Goal: Information Seeking & Learning: Learn about a topic

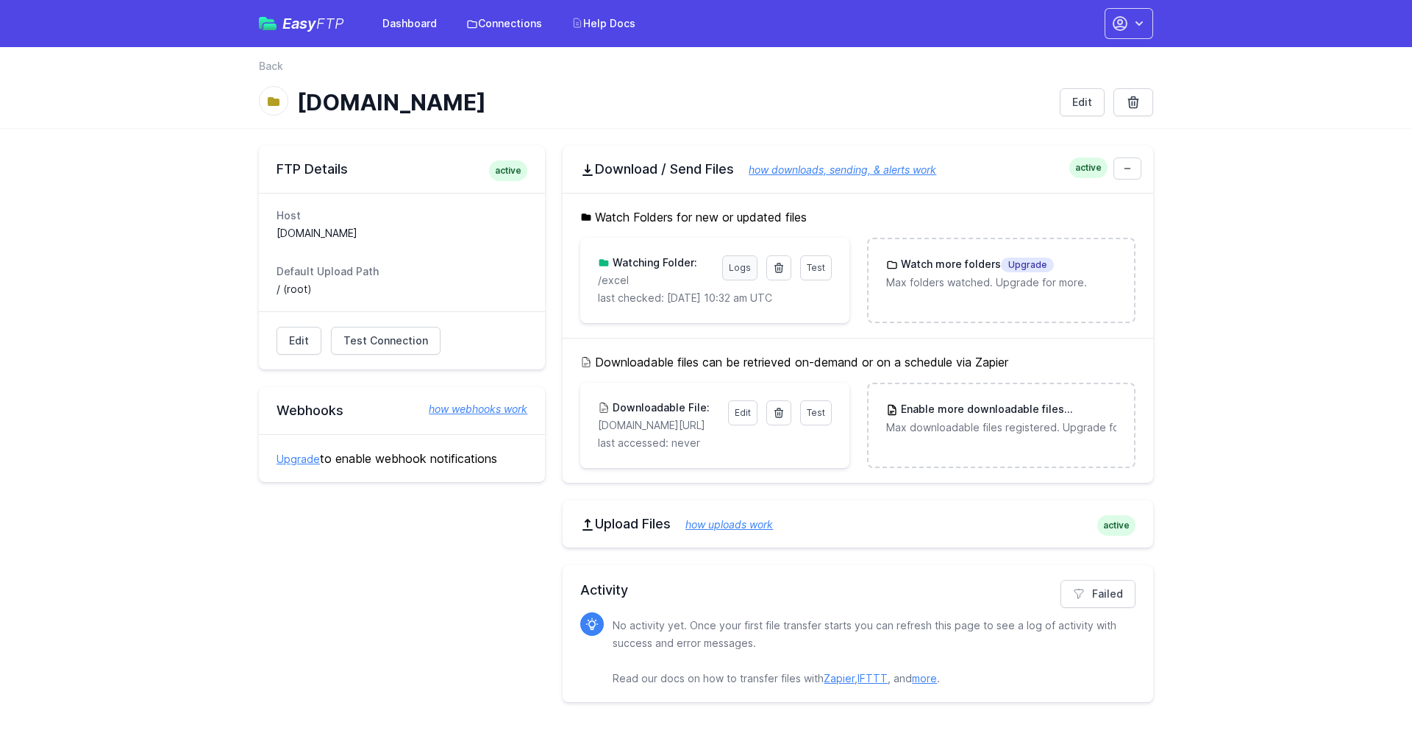
click at [741, 266] on link "Logs" at bounding box center [739, 267] width 35 height 25
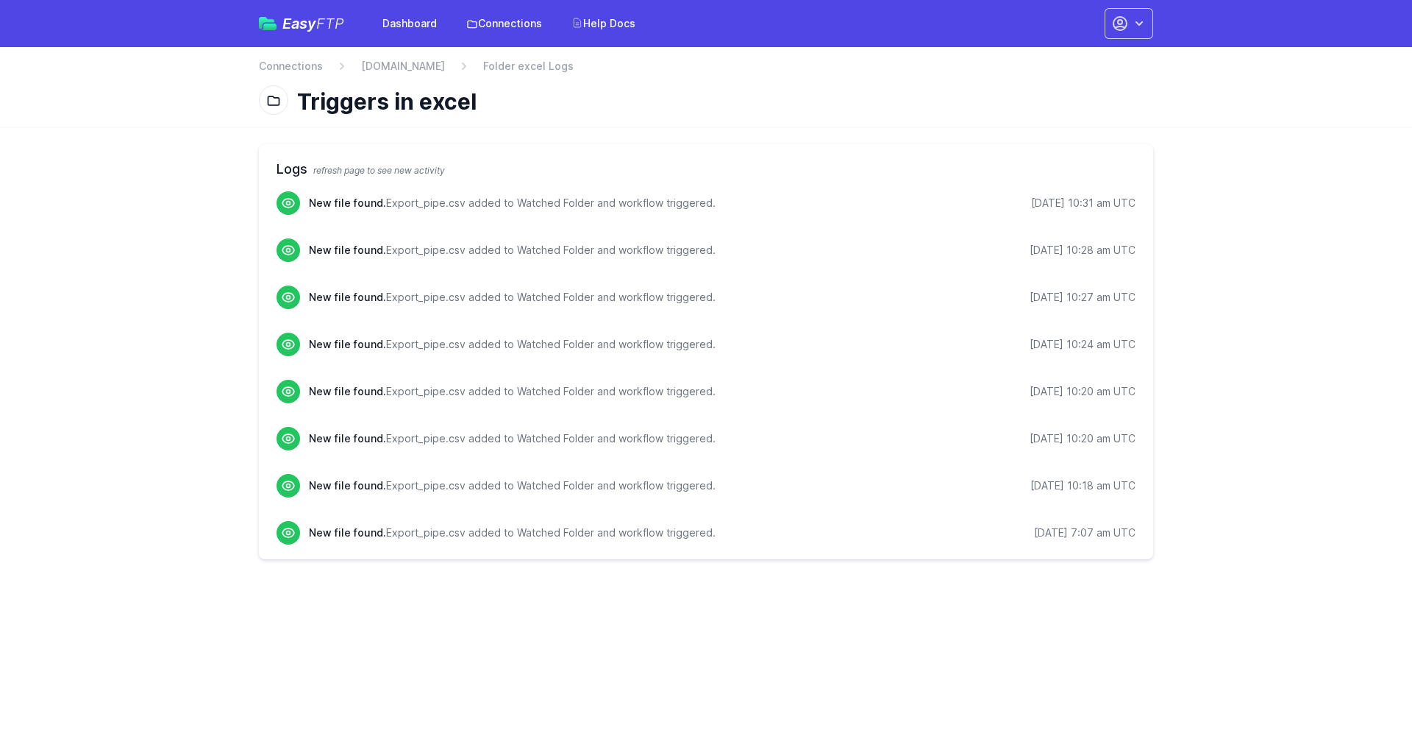
click at [574, 67] on span "Folder excel Logs" at bounding box center [528, 66] width 90 height 15
click at [504, 17] on link "Connections" at bounding box center [504, 23] width 93 height 26
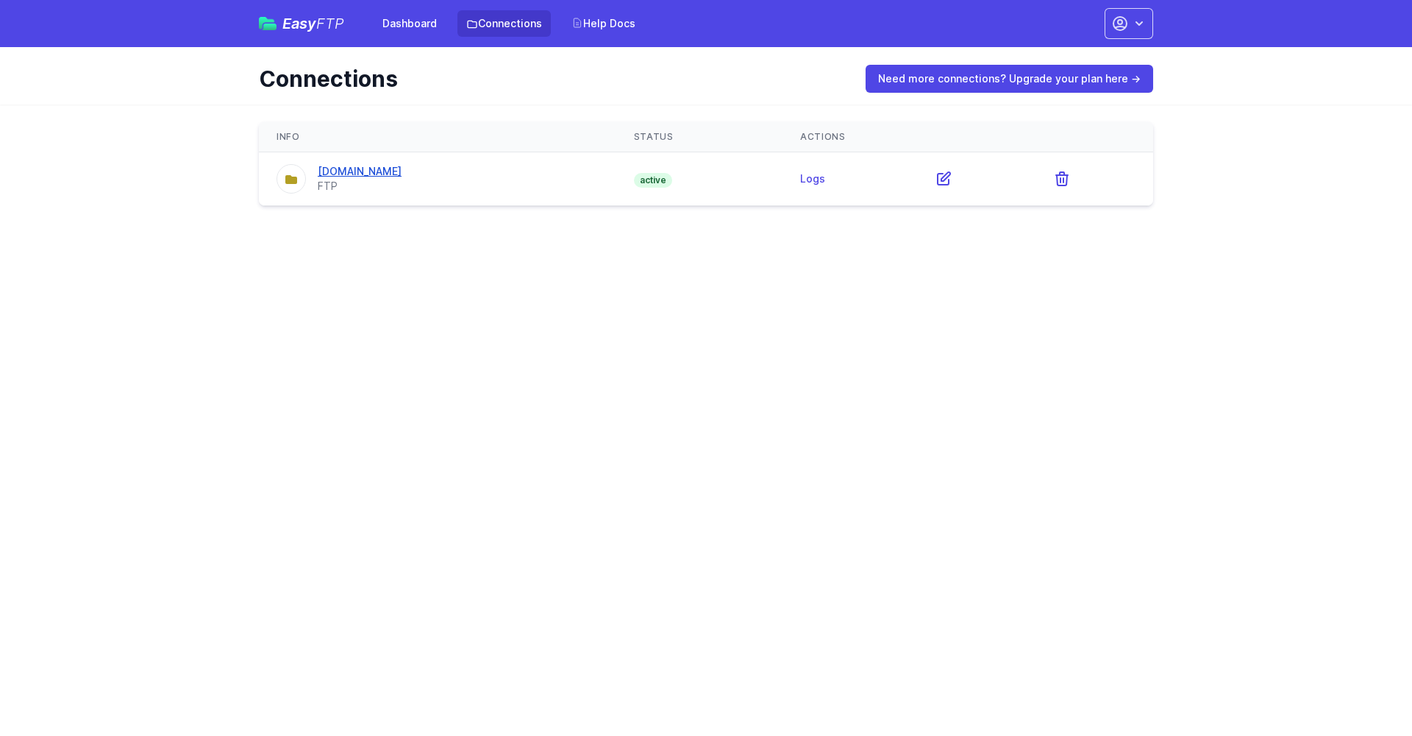
click at [402, 175] on link "[DOMAIN_NAME]" at bounding box center [360, 171] width 84 height 13
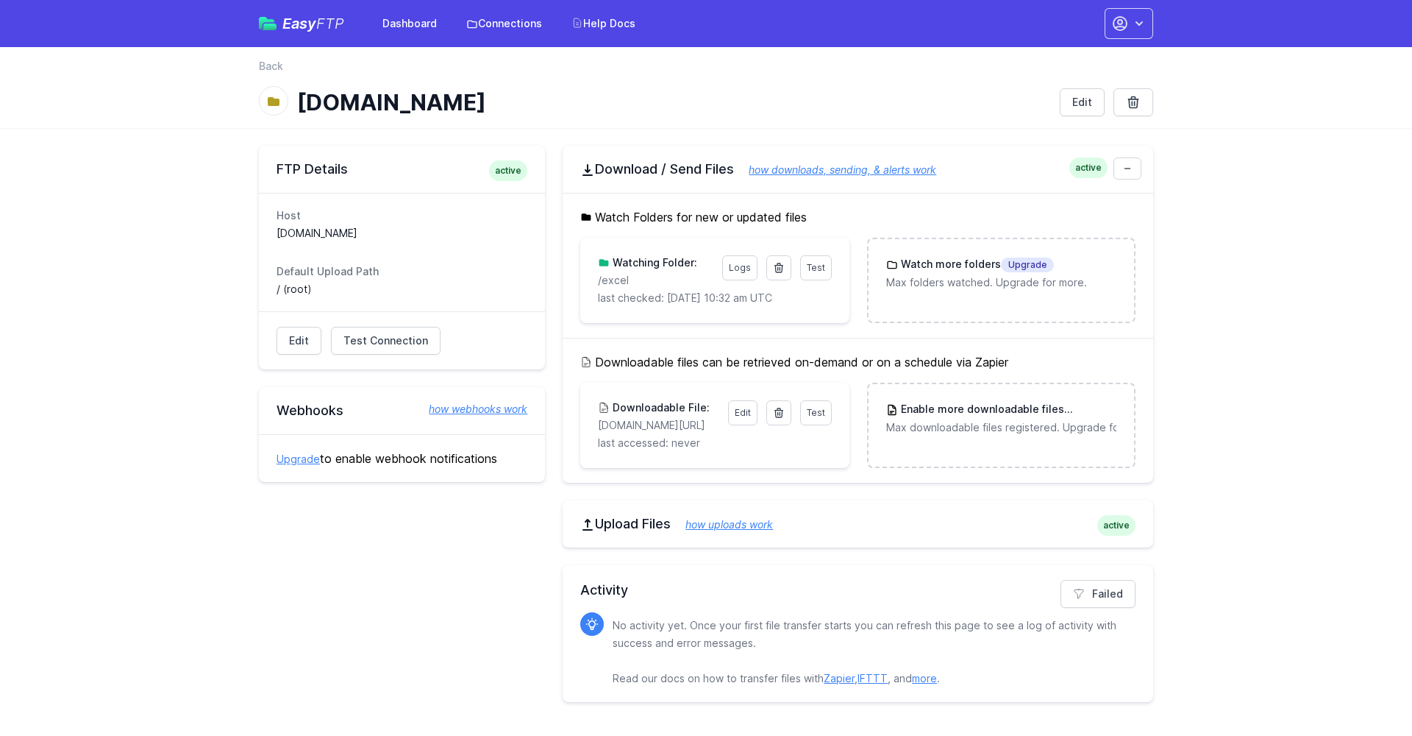
click at [461, 406] on link "how webhooks work" at bounding box center [470, 409] width 113 height 15
